Goal: Information Seeking & Learning: Understand process/instructions

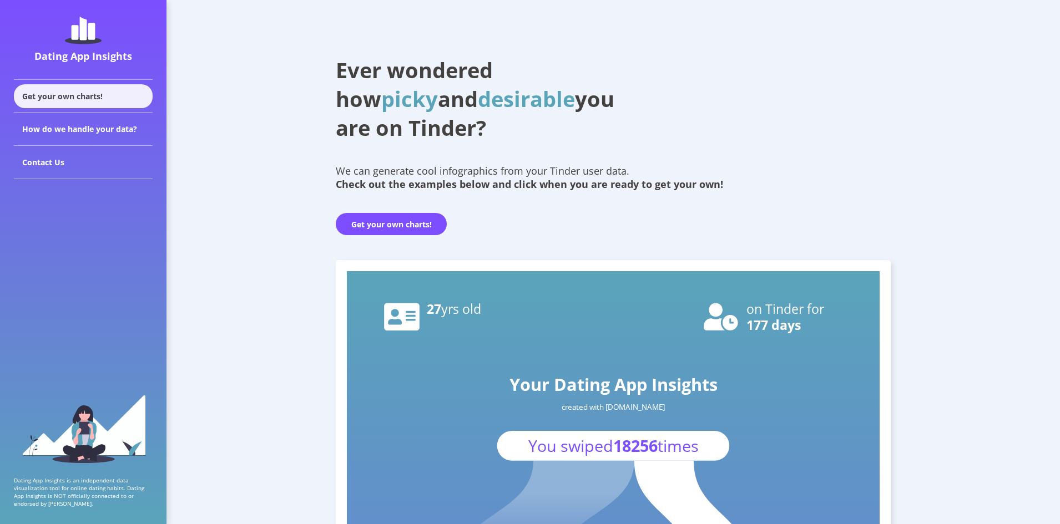
click at [92, 102] on div "Get your own charts!" at bounding box center [83, 96] width 139 height 24
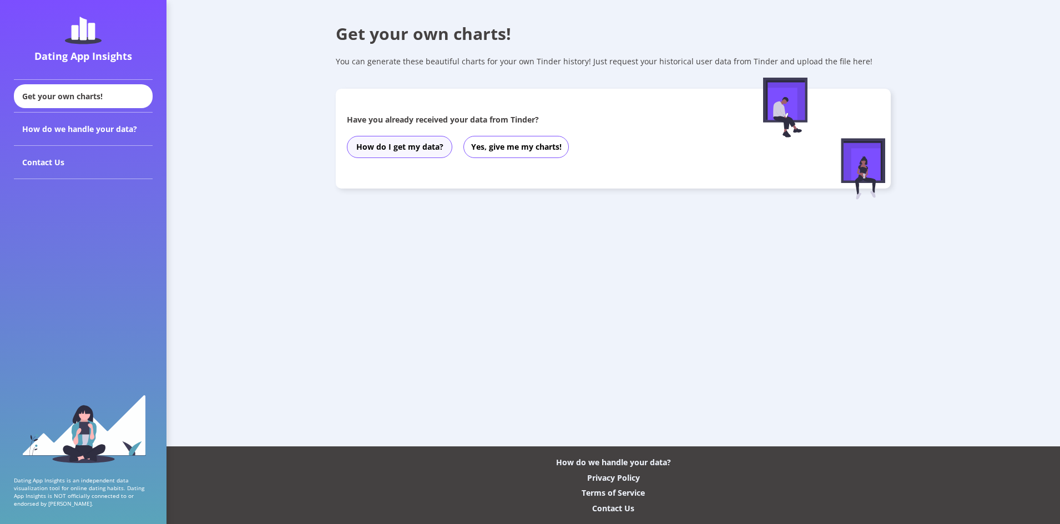
click at [413, 153] on button "How do I get my data?" at bounding box center [399, 147] width 105 height 22
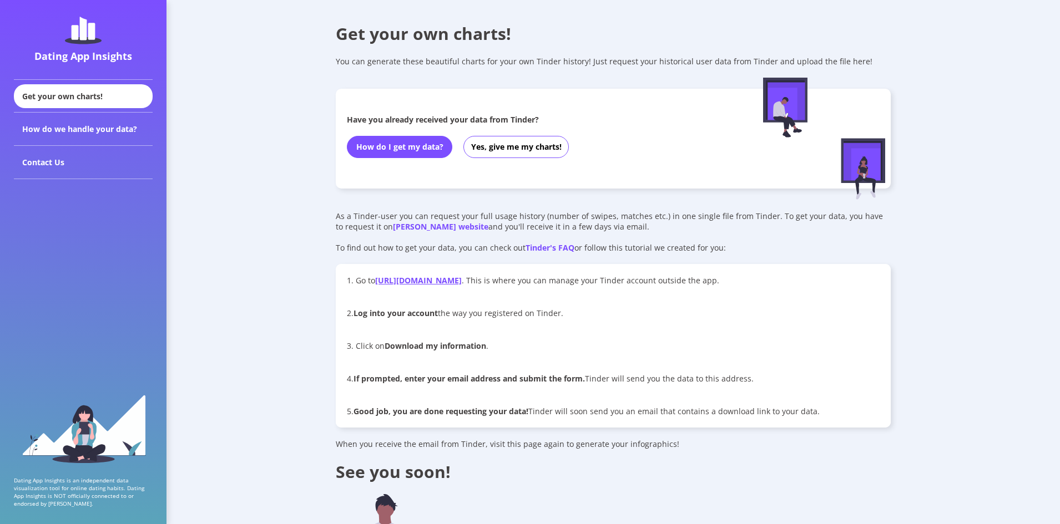
click at [433, 285] on link "[URL][DOMAIN_NAME]" at bounding box center [418, 280] width 87 height 11
drag, startPoint x: 515, startPoint y: 282, endPoint x: 377, endPoint y: 281, distance: 137.6
click at [377, 281] on p "1. Go to [URL][DOMAIN_NAME] . This is where you can manage your Tinder account …" at bounding box center [613, 280] width 533 height 11
click at [381, 291] on div "1. Go to [URL][DOMAIN_NAME] . This is where you can manage your Tinder account …" at bounding box center [613, 280] width 555 height 33
drag, startPoint x: 374, startPoint y: 280, endPoint x: 512, endPoint y: 287, distance: 137.7
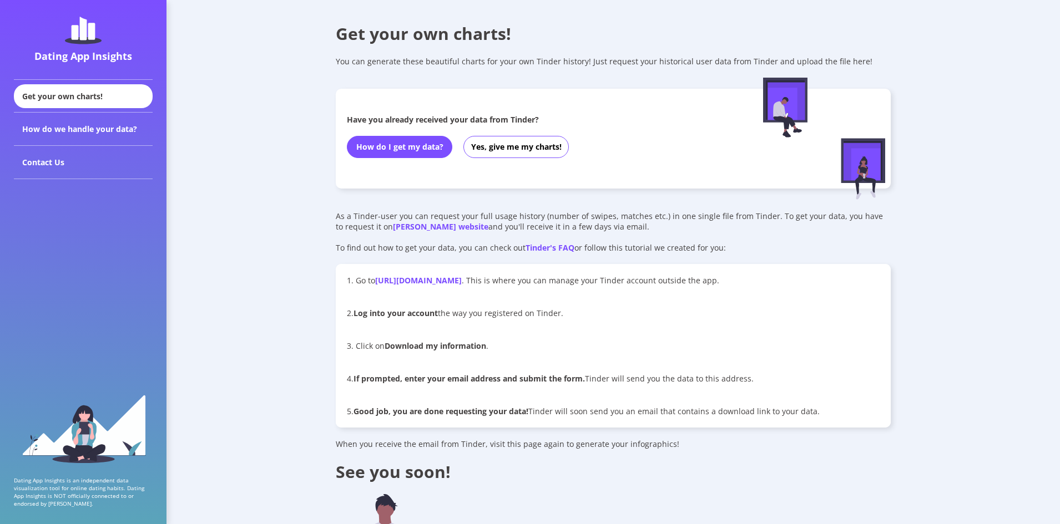
click at [512, 287] on div "1. Go to [URL][DOMAIN_NAME] . This is where you can manage your Tinder account …" at bounding box center [613, 280] width 555 height 33
copy p "[URL][DOMAIN_NAME]"
